Goal: Information Seeking & Learning: Learn about a topic

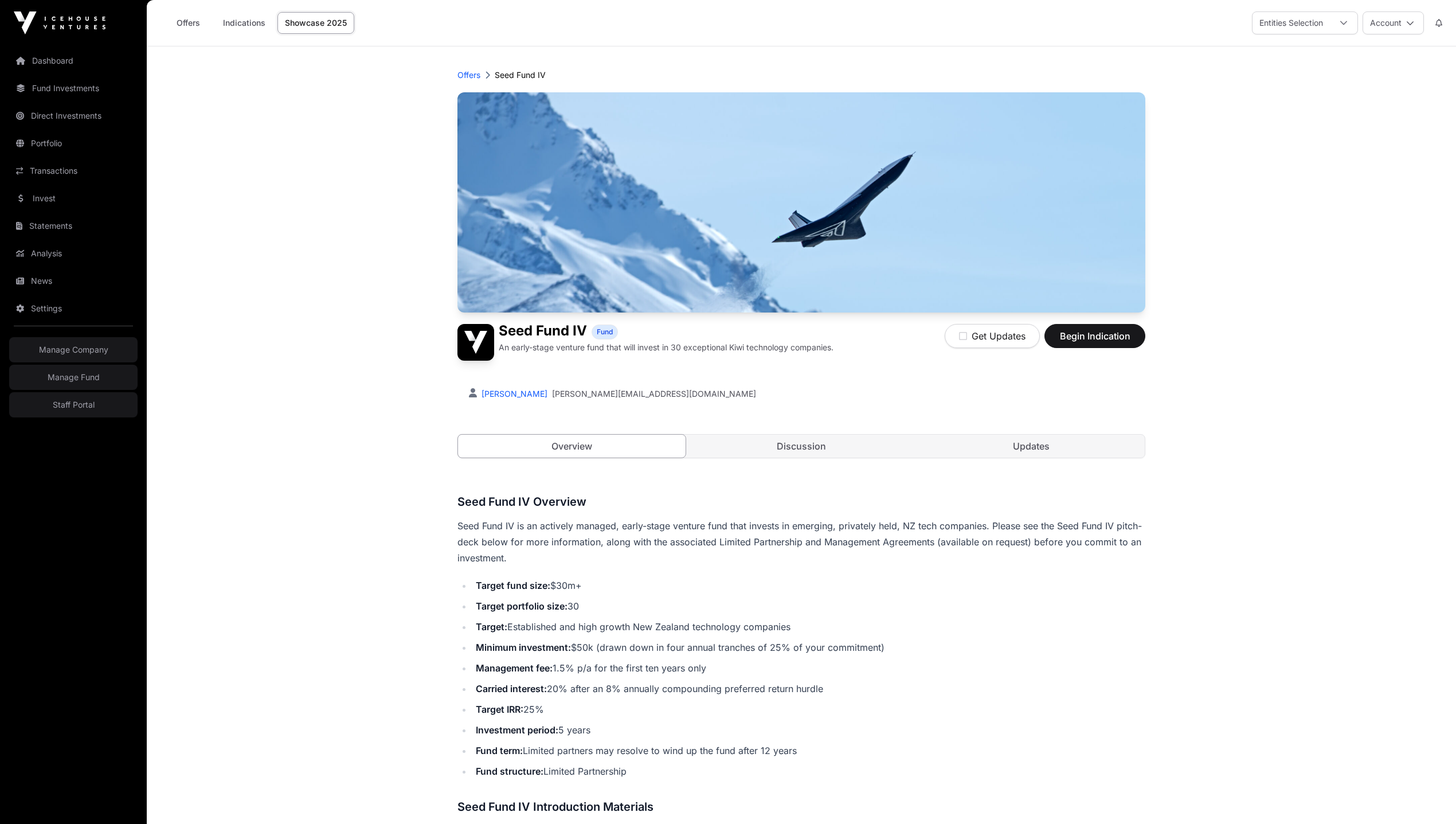
click at [753, 438] on link "Discussion" at bounding box center [801, 446] width 228 height 23
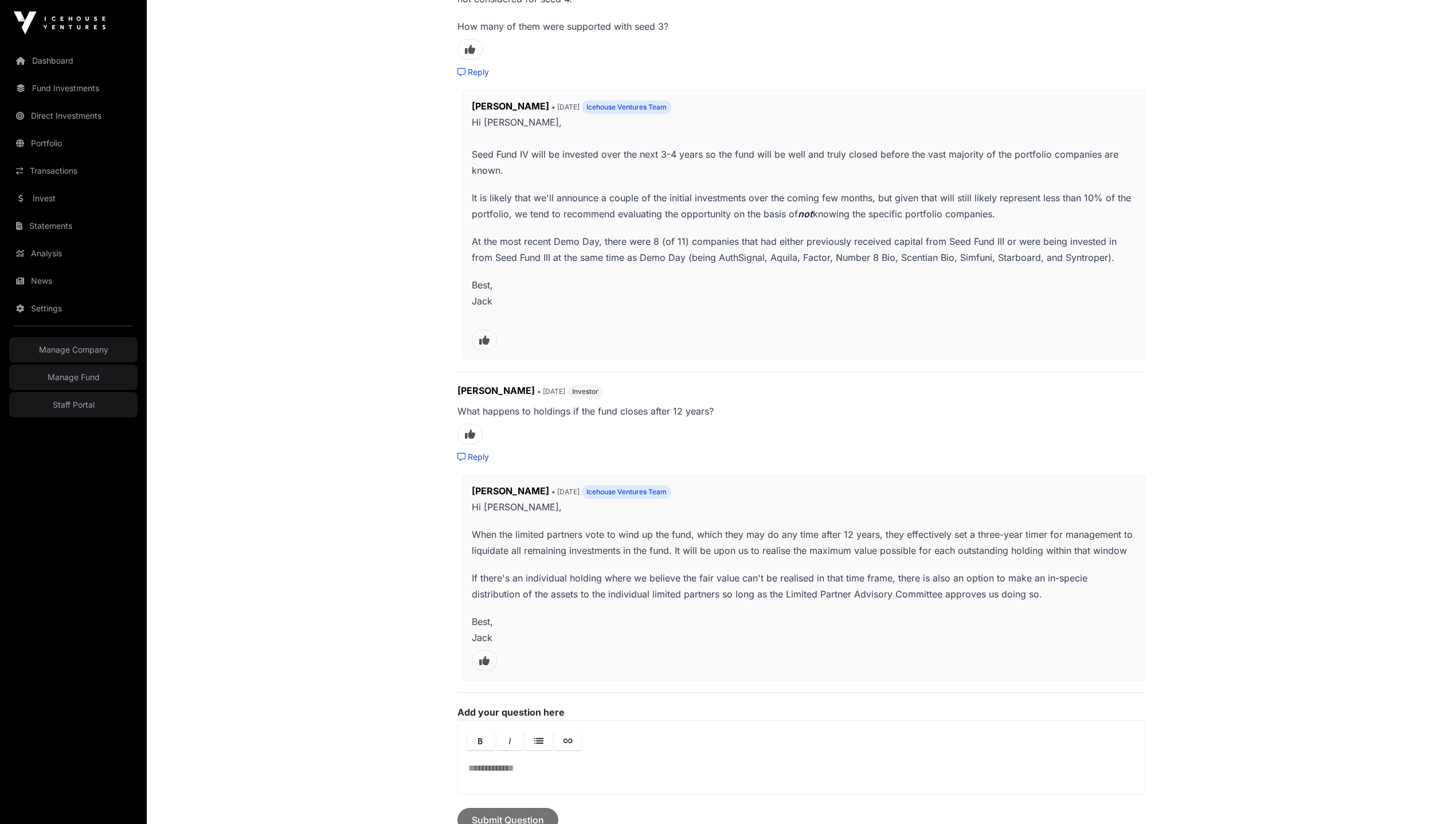
scroll to position [199, 0]
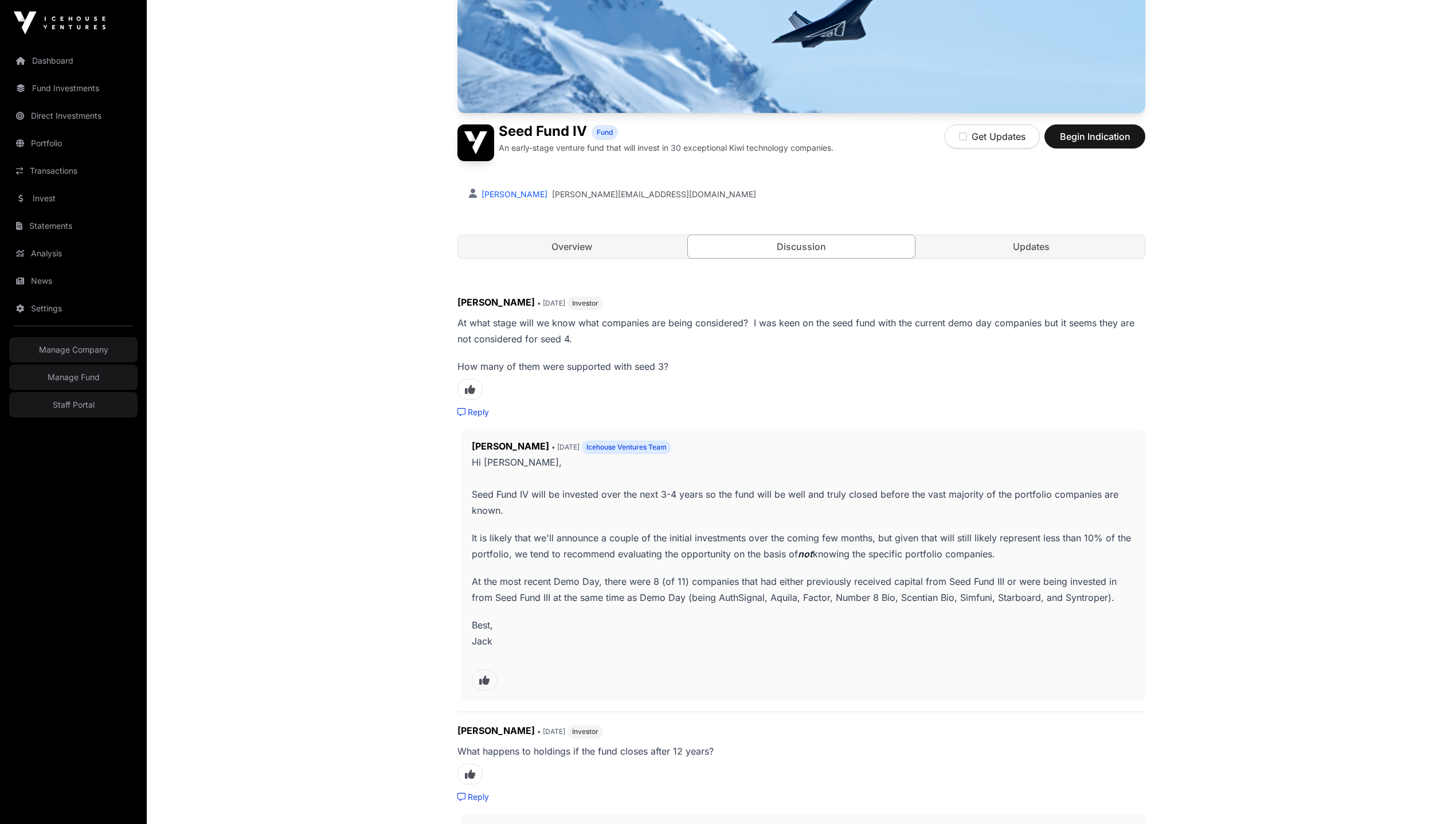
click at [542, 244] on link "Overview" at bounding box center [572, 247] width 228 height 23
